Goal: Transaction & Acquisition: Subscribe to service/newsletter

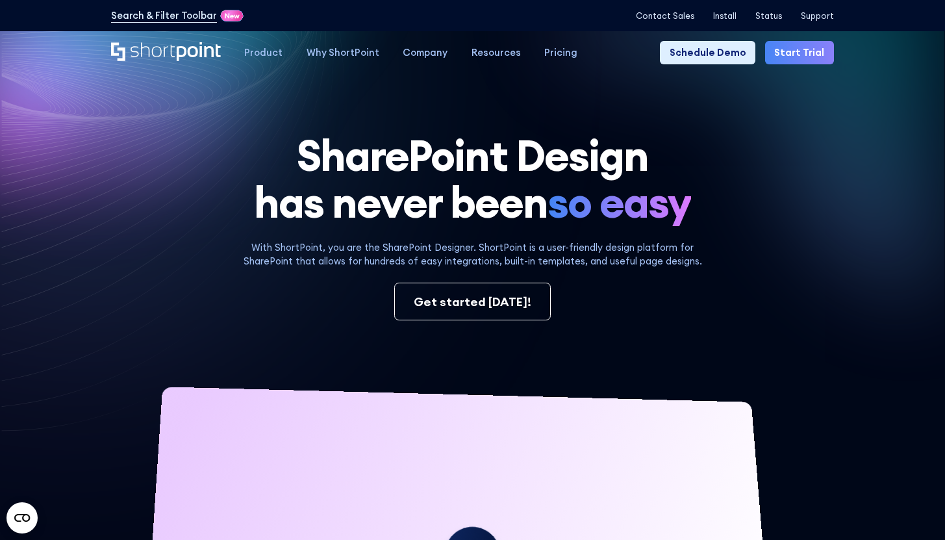
click at [795, 51] on link "Start Trial" at bounding box center [799, 52] width 69 height 23
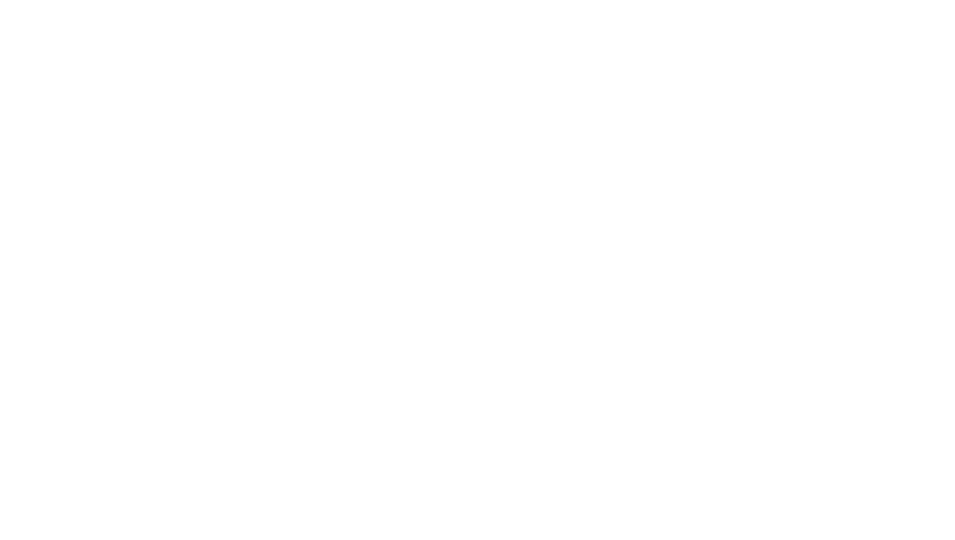
select select "+351"
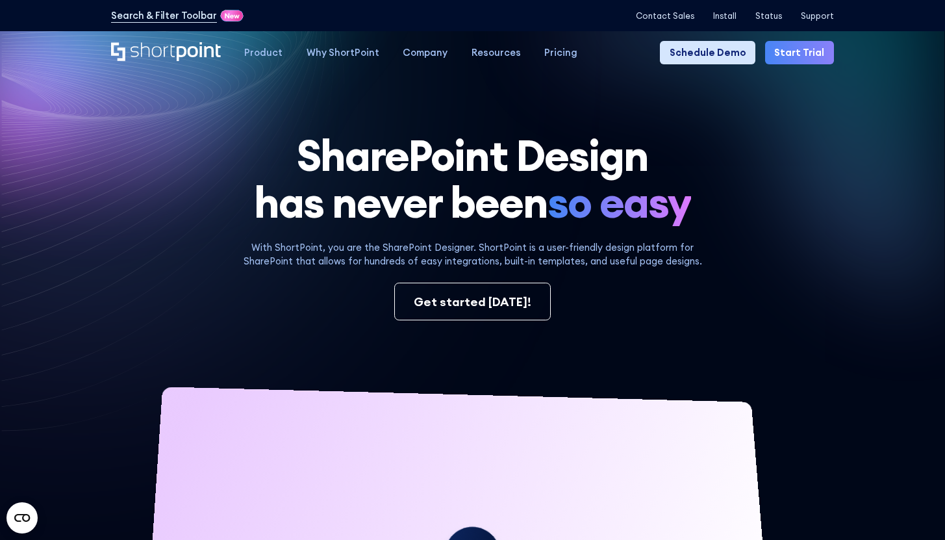
click at [738, 43] on link "Schedule Demo" at bounding box center [707, 52] width 95 height 23
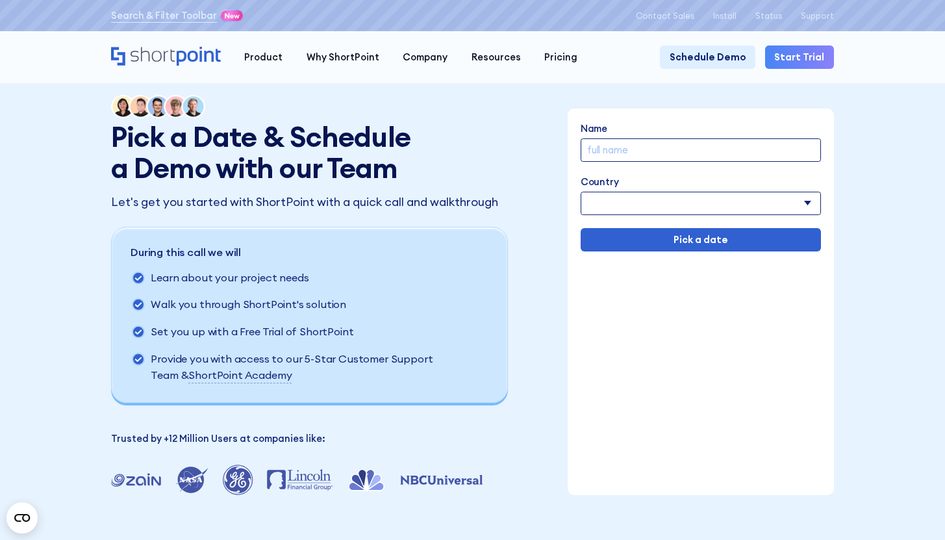
click at [685, 156] on input "Name" at bounding box center [701, 149] width 240 height 23
type input "Luisa test"
click at [681, 199] on select "Afghanistan Albania Algeria American Samoa Andorra Angola Anguilla Argentina Ar…" at bounding box center [701, 203] width 240 height 23
select select "Albania"
click at [581, 193] on select "Afghanistan Albania Algeria American Samoa Andorra Angola Anguilla Argentina Ar…" at bounding box center [701, 203] width 240 height 23
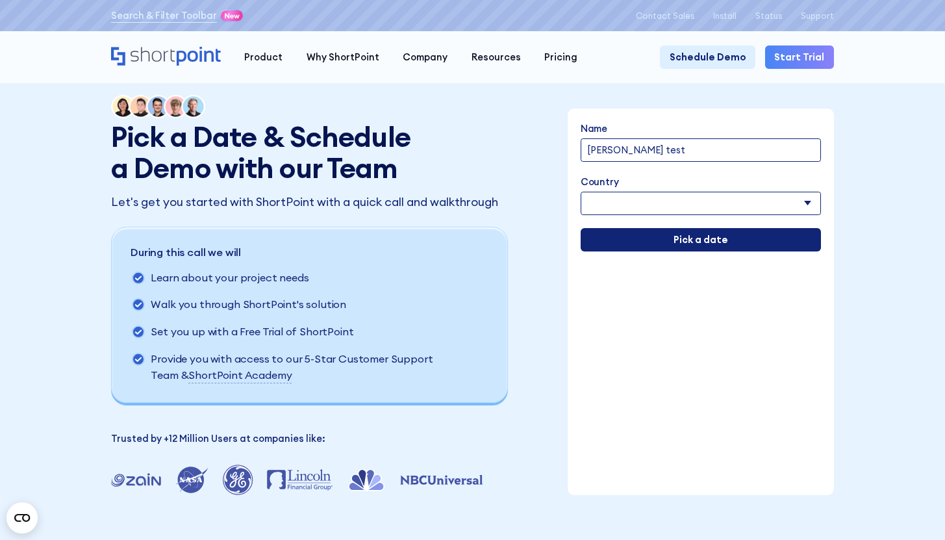
click at [679, 240] on input "Pick a date" at bounding box center [701, 239] width 240 height 23
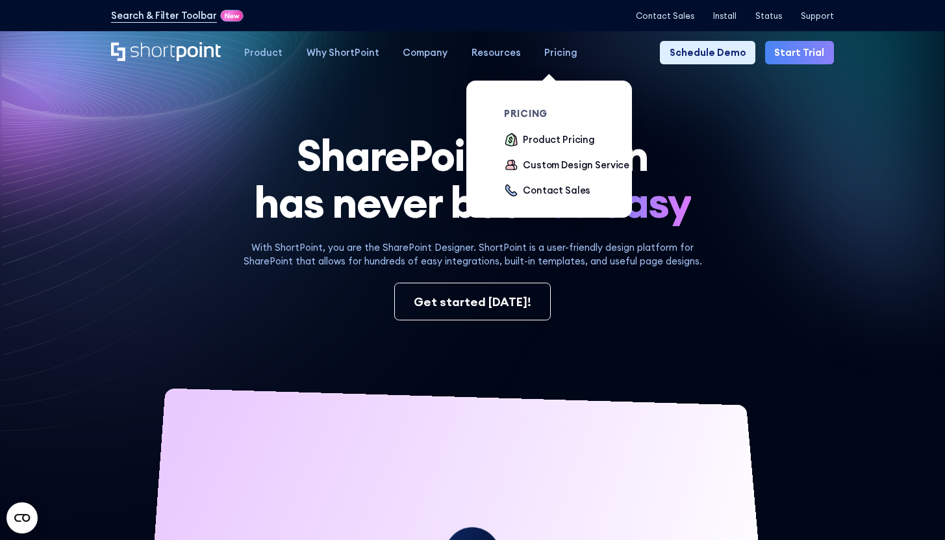
click at [544, 49] on div "Pricing" at bounding box center [560, 52] width 33 height 14
click at [552, 139] on div "Product Pricing" at bounding box center [559, 140] width 72 height 14
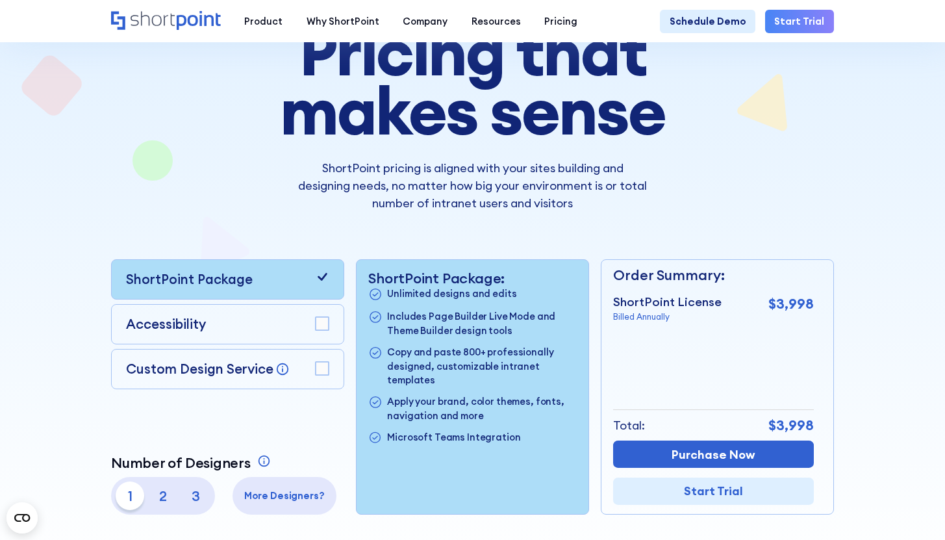
scroll to position [262, 0]
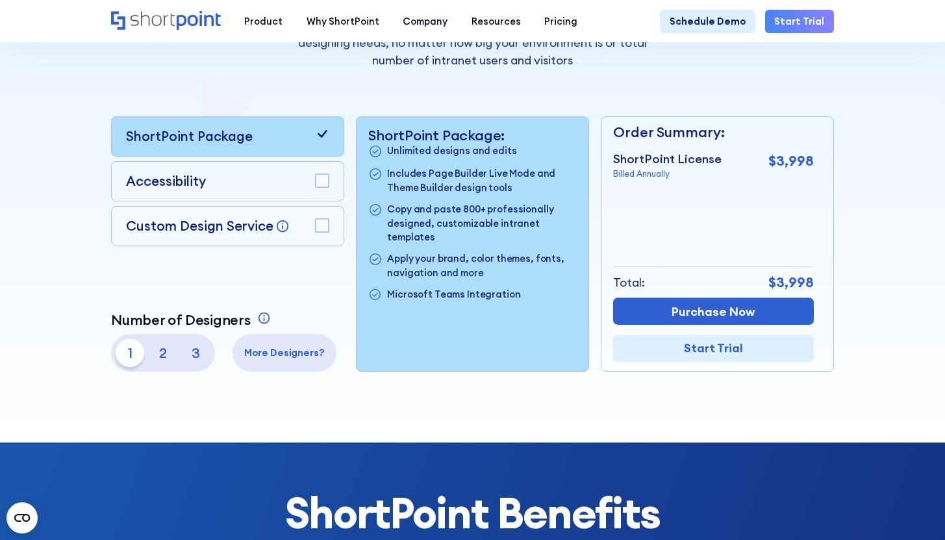
click at [318, 182] on rect at bounding box center [322, 180] width 13 height 13
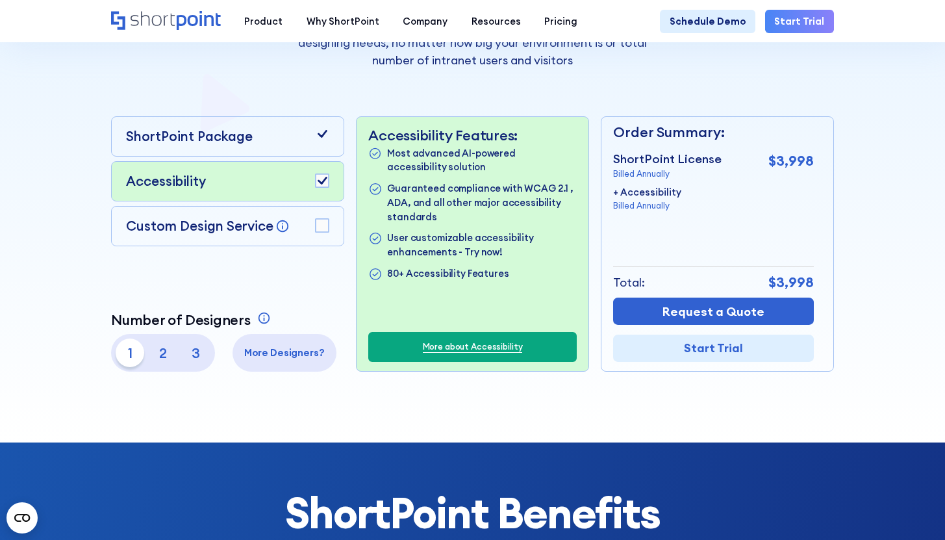
click at [322, 214] on div "Custom Design Service Bring your dream design to life with our Custom Design Se…" at bounding box center [227, 226] width 233 height 40
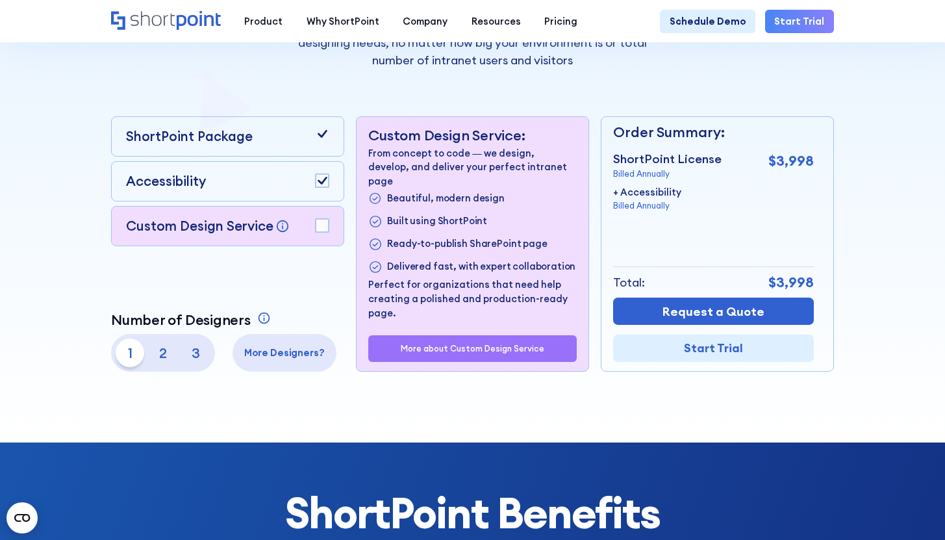
click at [304, 358] on p "More Designers?" at bounding box center [284, 353] width 95 height 14
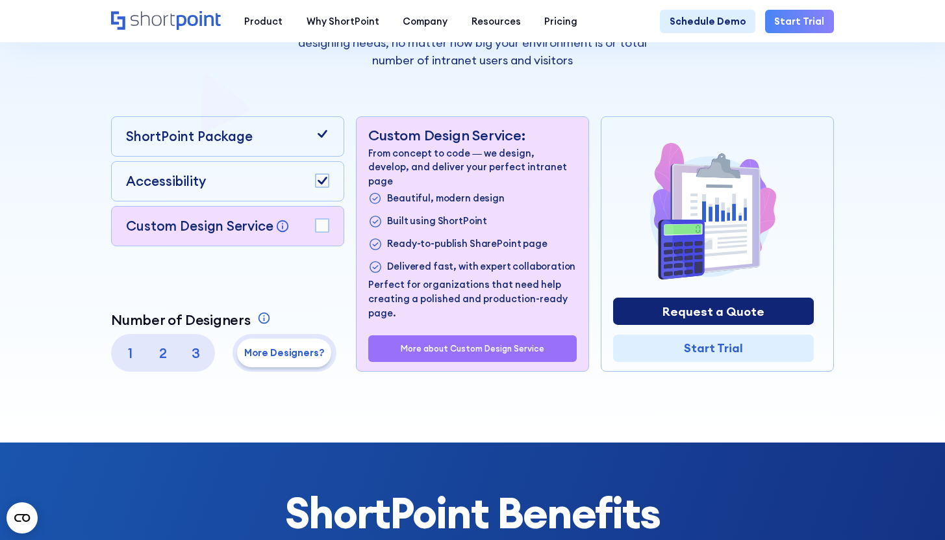
click at [671, 317] on link "Request a Quote" at bounding box center [713, 311] width 201 height 27
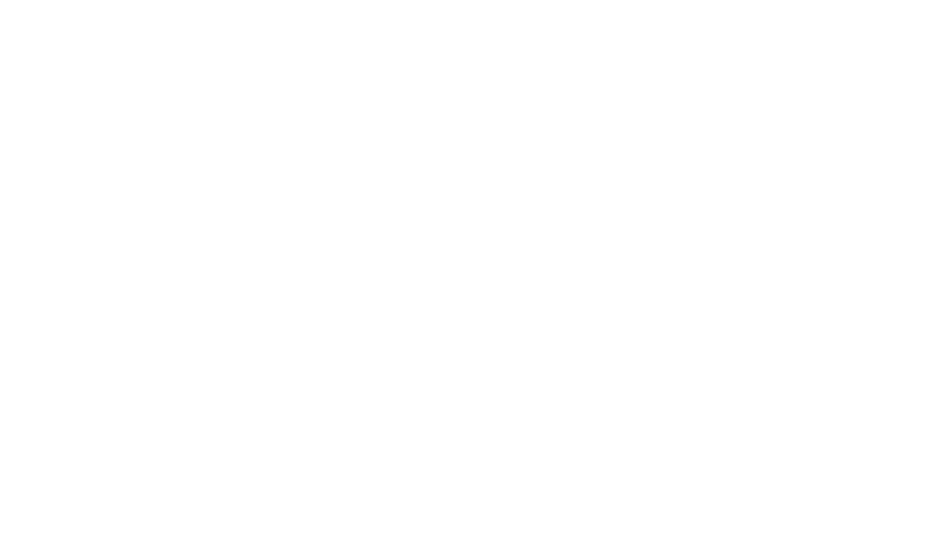
select select "4"
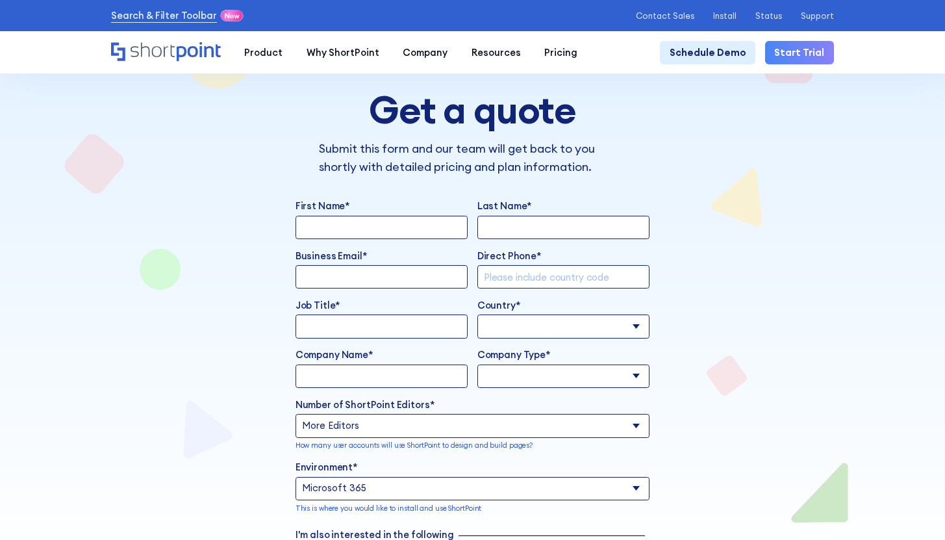
scroll to position [357, 0]
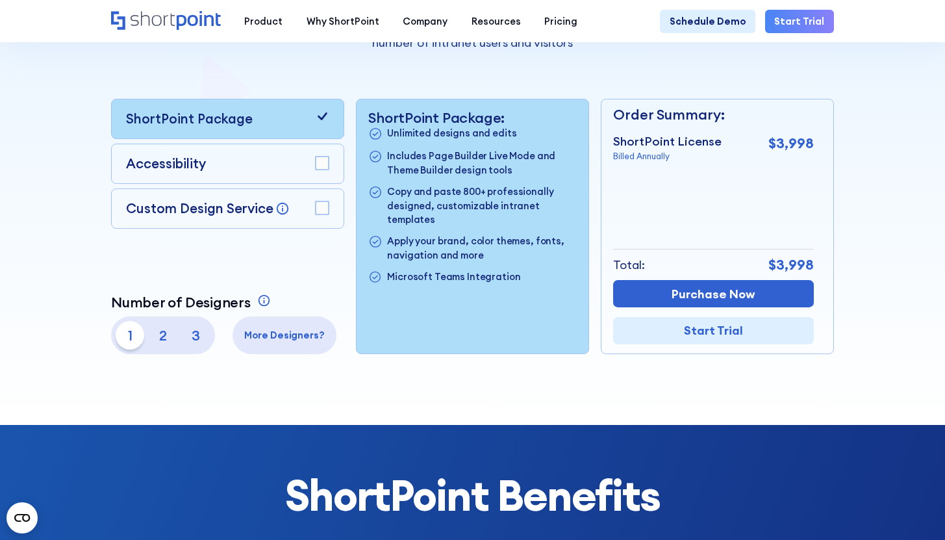
scroll to position [276, 0]
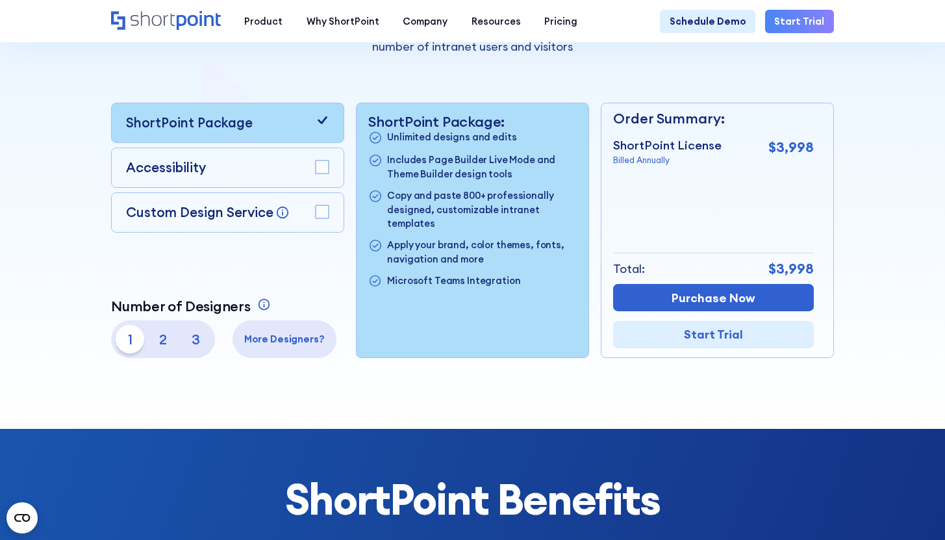
click at [321, 178] on div "Accessibility" at bounding box center [227, 168] width 203 height 20
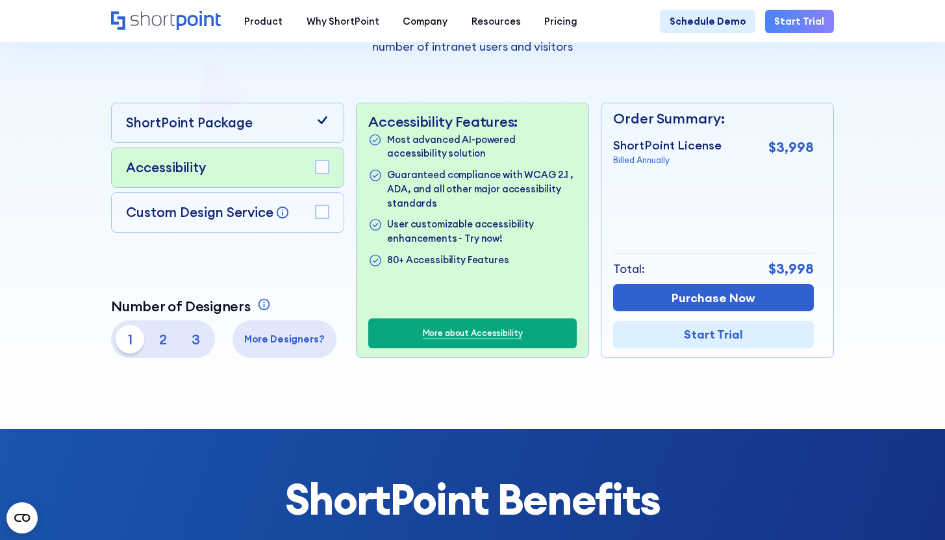
click at [319, 218] on rect at bounding box center [322, 211] width 13 height 13
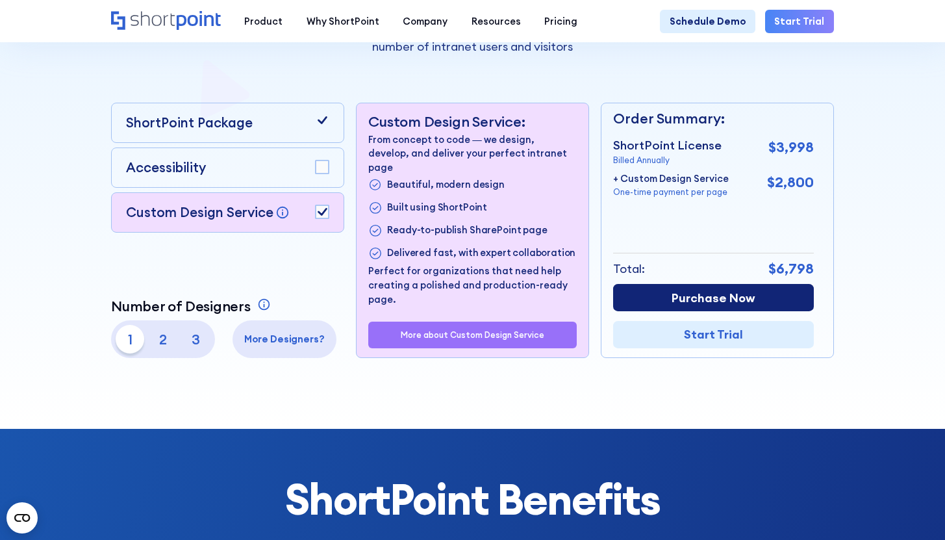
click at [777, 299] on link "Purchase Now" at bounding box center [713, 297] width 201 height 27
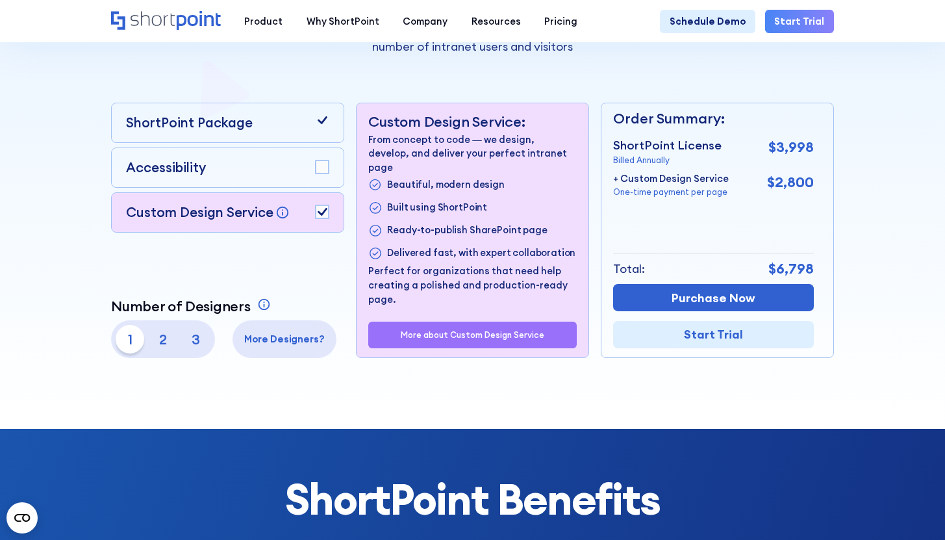
click at [435, 340] on p "More about Custom Design Service" at bounding box center [473, 335] width 144 height 10
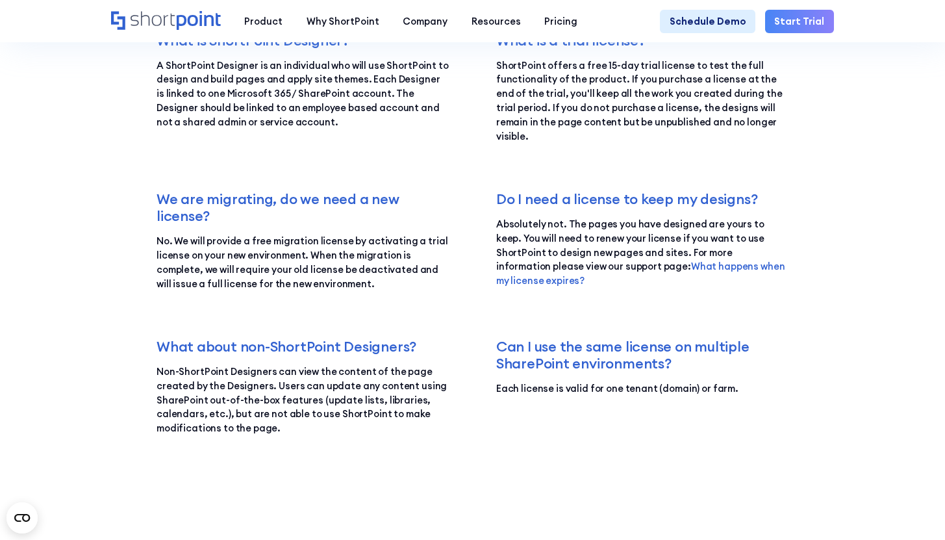
scroll to position [1855, 0]
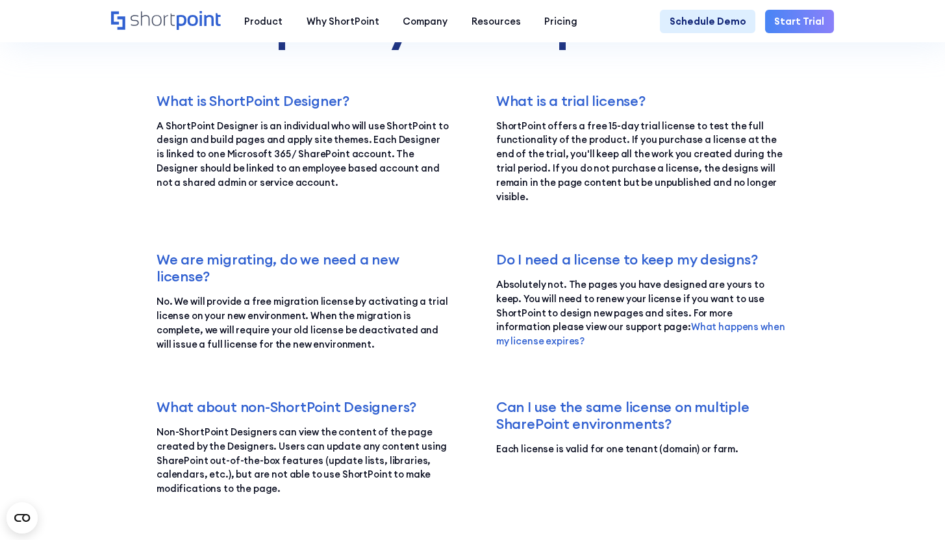
click at [824, 28] on link "Start Trial" at bounding box center [799, 21] width 69 height 23
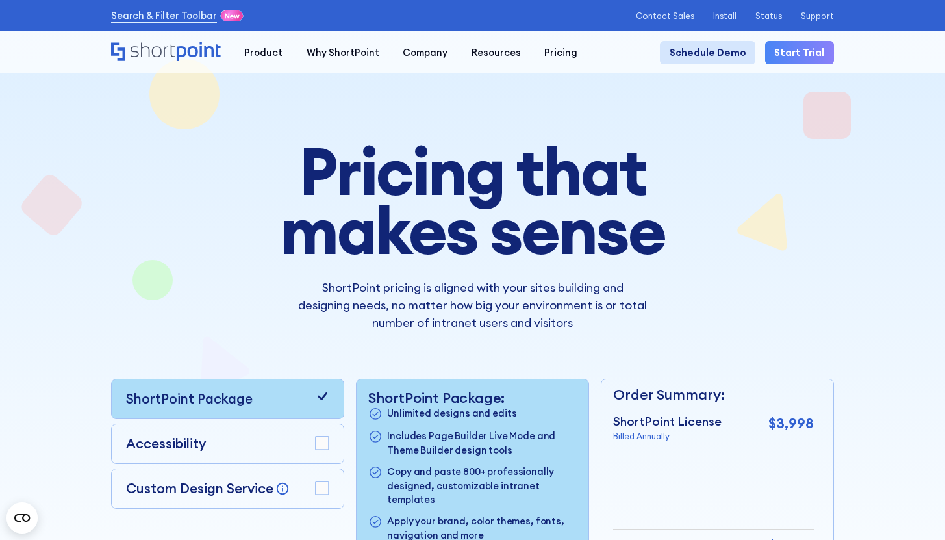
click at [744, 52] on link "Schedule Demo" at bounding box center [707, 52] width 95 height 23
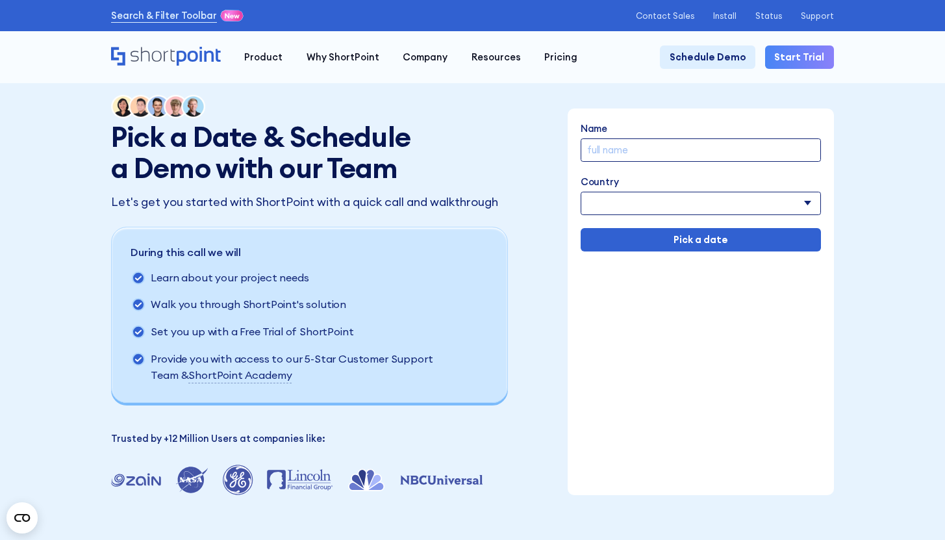
click at [732, 204] on select "[GEOGRAPHIC_DATA] [GEOGRAPHIC_DATA] [GEOGRAPHIC_DATA] [US_STATE] [GEOGRAPHIC_DA…" at bounding box center [701, 203] width 240 height 23
